Goal: Find specific page/section: Find specific page/section

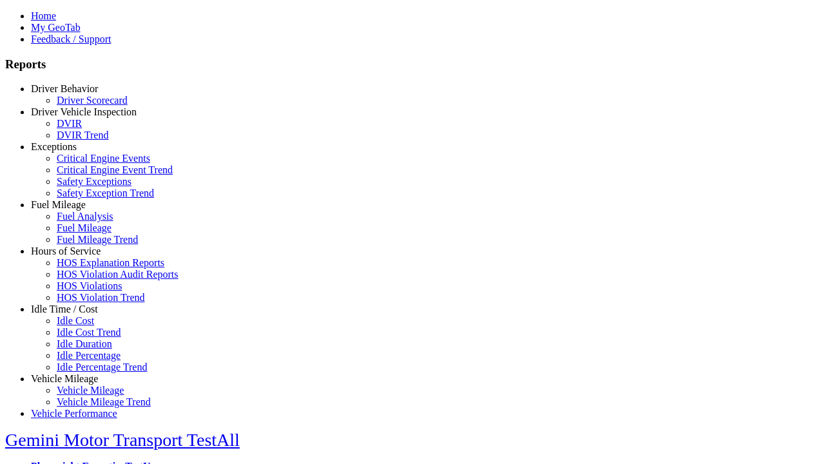
click at [74, 117] on link "Driver Vehicle Inspection" at bounding box center [84, 111] width 106 height 11
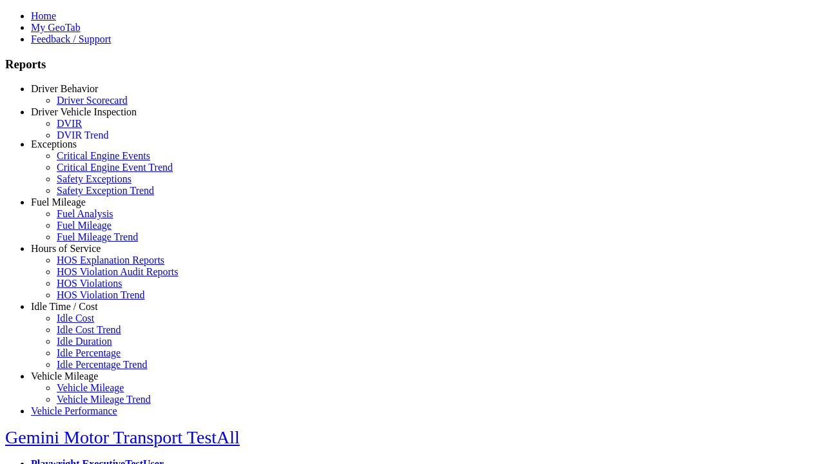
click at [82, 129] on link "DVIR" at bounding box center [69, 123] width 25 height 11
